Goal: Use online tool/utility: Utilize a website feature to perform a specific function

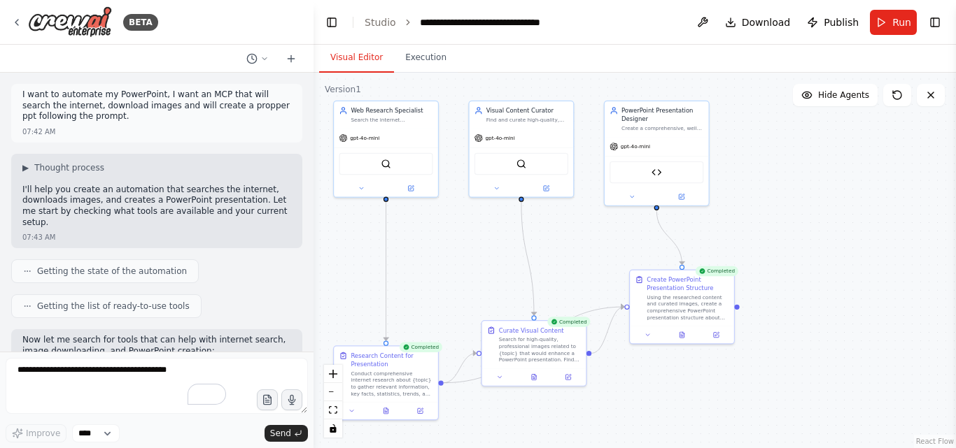
scroll to position [922, 0]
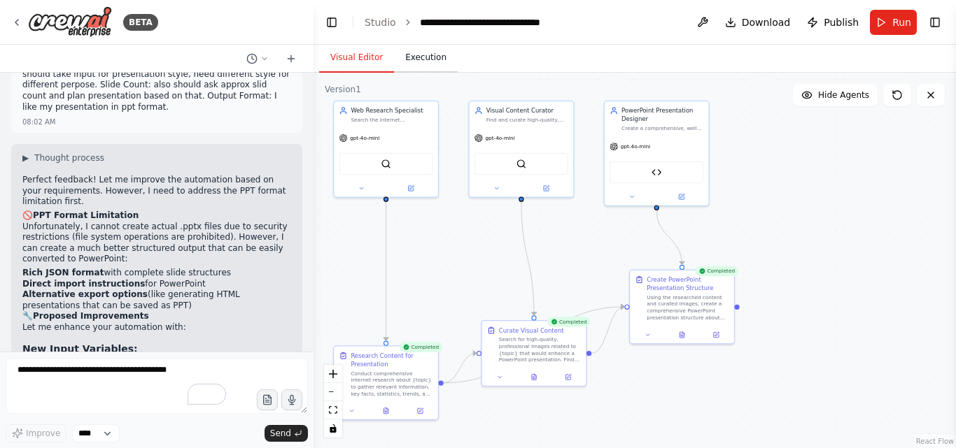
click at [416, 66] on button "Execution" at bounding box center [426, 57] width 64 height 29
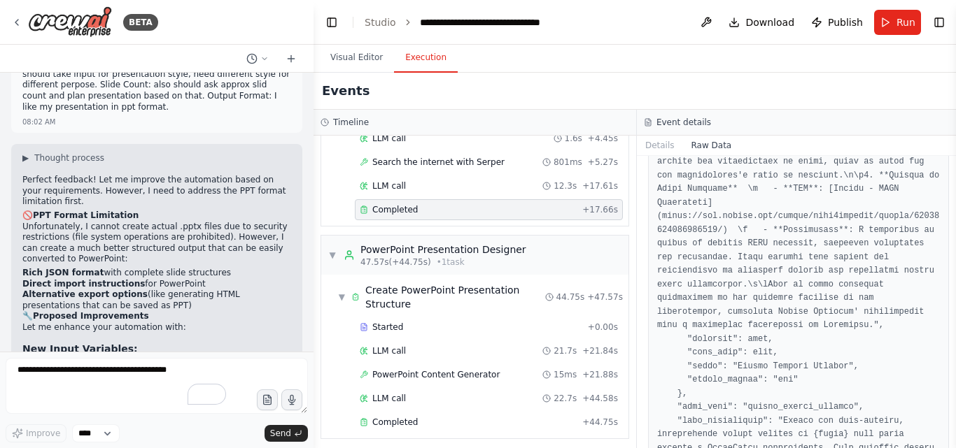
scroll to position [406, 0]
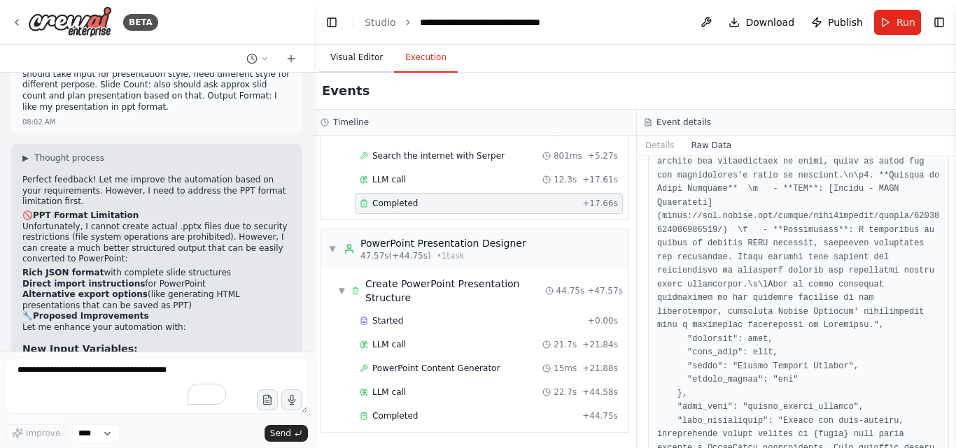
click at [355, 57] on button "Visual Editor" at bounding box center [356, 57] width 75 height 29
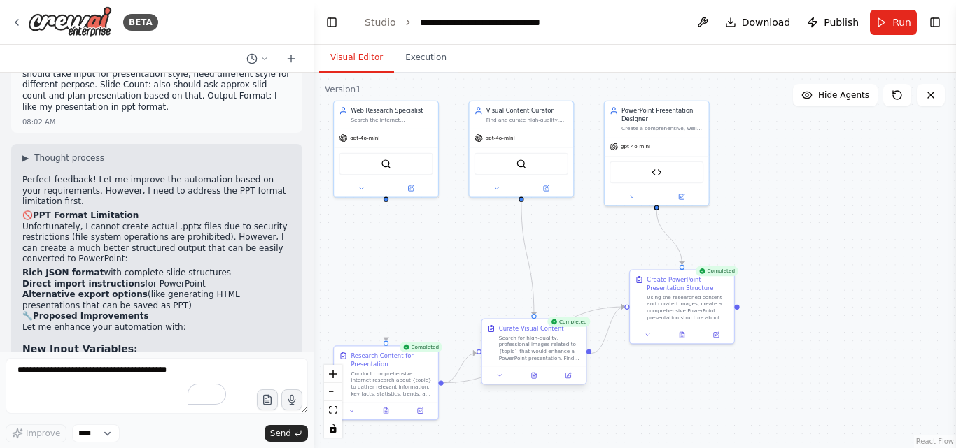
click at [520, 359] on div "Search for high-quality, professional images related to {topic} that would enha…" at bounding box center [540, 348] width 82 height 27
click at [535, 383] on div at bounding box center [534, 375] width 104 height 17
click at [535, 380] on button at bounding box center [534, 376] width 36 height 10
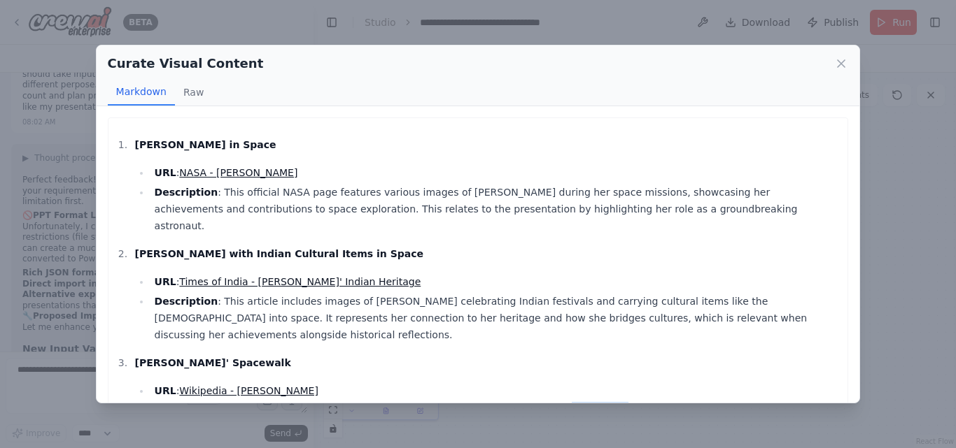
click at [535, 402] on li "Description : The Wikipedia page includes various images of [PERSON_NAME] perfo…" at bounding box center [495, 419] width 691 height 34
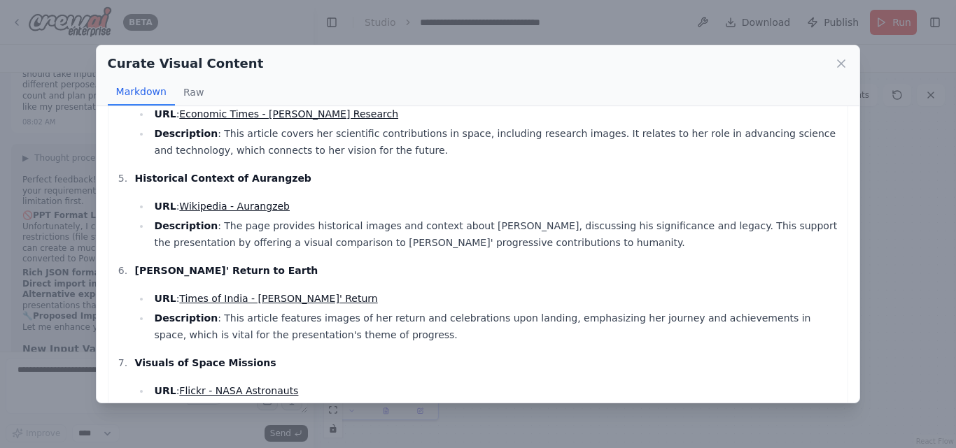
scroll to position [432, 0]
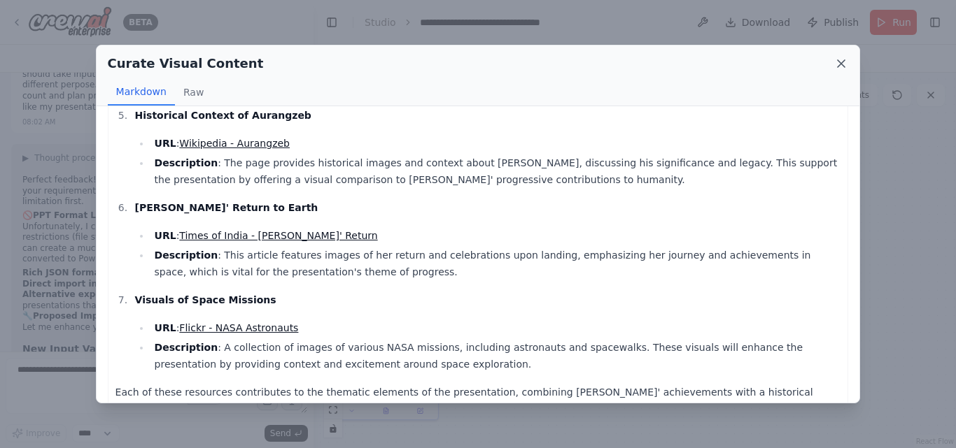
click at [844, 66] on icon at bounding box center [840, 63] width 7 height 7
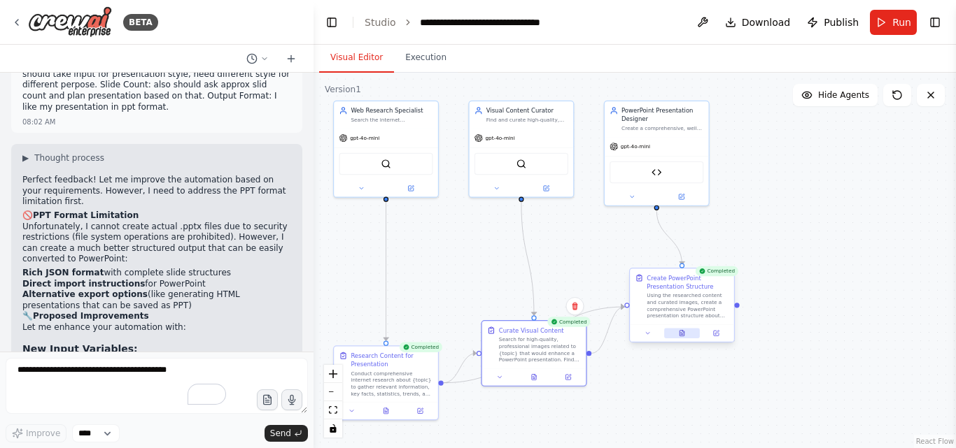
click at [681, 335] on icon at bounding box center [682, 335] width 2 height 0
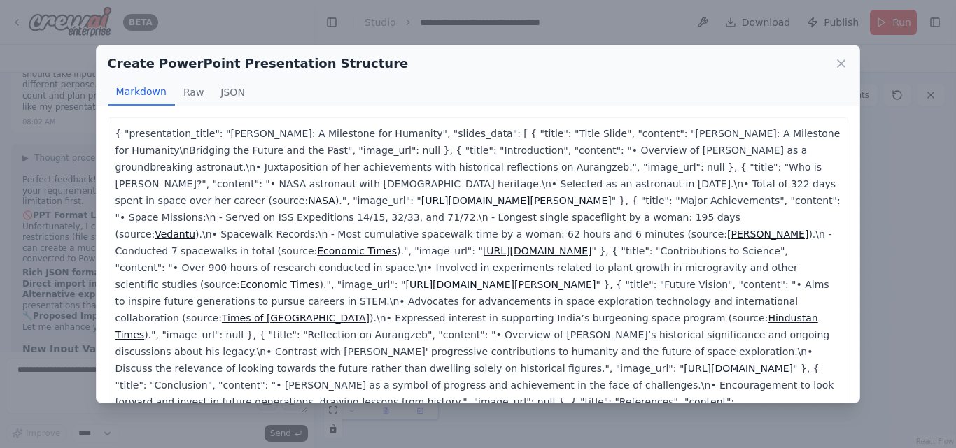
click at [681, 335] on p "{ "presentation_title": "[PERSON_NAME]: A Milestone for Humanity", "slides_data…" at bounding box center [478, 276] width 726 height 302
click at [236, 90] on button "JSON" at bounding box center [232, 92] width 41 height 27
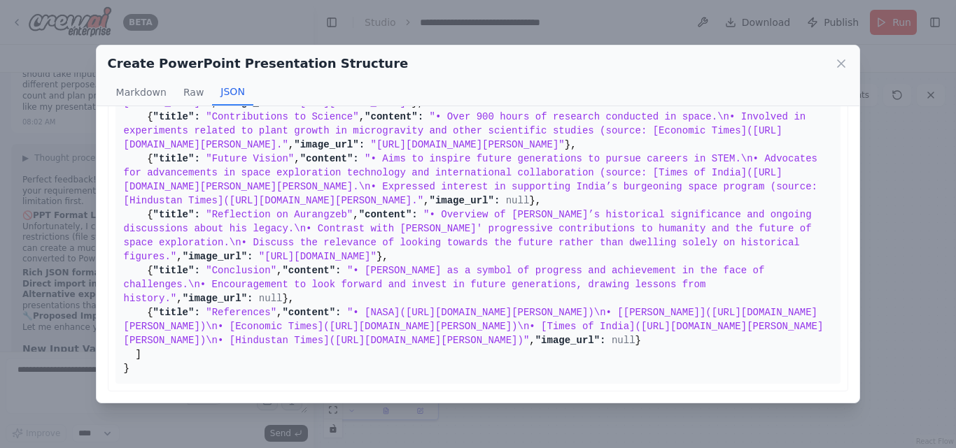
scroll to position [835, 0]
click at [842, 64] on icon at bounding box center [840, 63] width 7 height 7
